Goal: Transaction & Acquisition: Purchase product/service

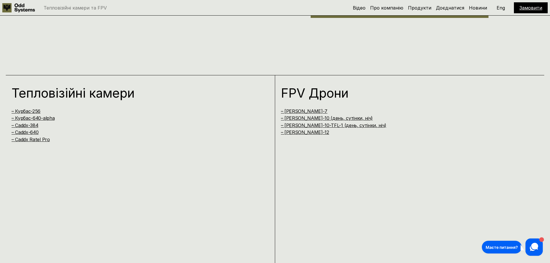
scroll to position [519, 0]
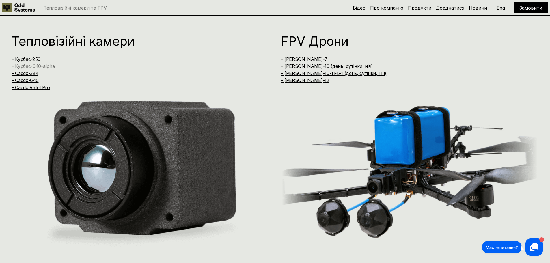
click at [29, 68] on link "– Курбас-640-alpha" at bounding box center [33, 66] width 43 height 6
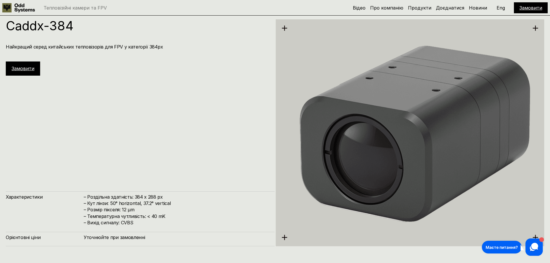
scroll to position [1345, 0]
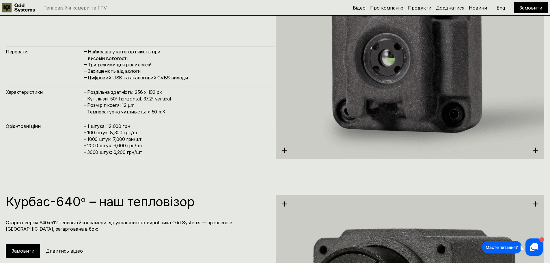
scroll to position [822, 0]
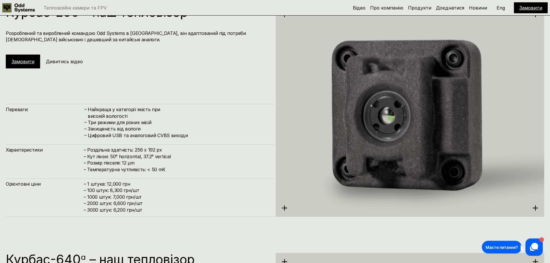
click at [32, 66] on div "Замовити" at bounding box center [23, 62] width 34 height 14
click at [31, 63] on link "Замовити" at bounding box center [23, 62] width 23 height 6
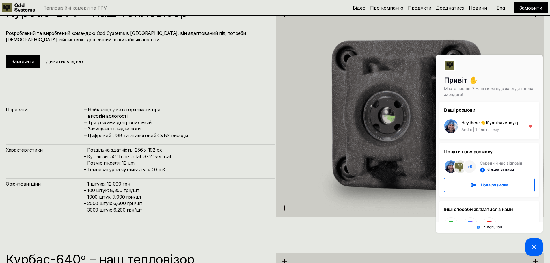
click at [143, 69] on div "Курбас-256 – наш тепловізор Розроблений та вироблений командою Odd Systems в Ук…" at bounding box center [140, 111] width 269 height 211
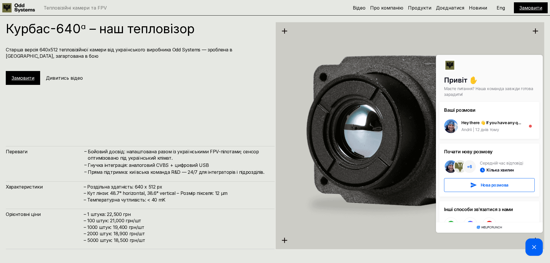
scroll to position [1053, 0]
click at [63, 35] on h1 "Курбас-640ᵅ – наш тепловізор" at bounding box center [137, 28] width 263 height 13
click at [23, 80] on link "Замовити" at bounding box center [23, 78] width 23 height 6
